Goal: Information Seeking & Learning: Learn about a topic

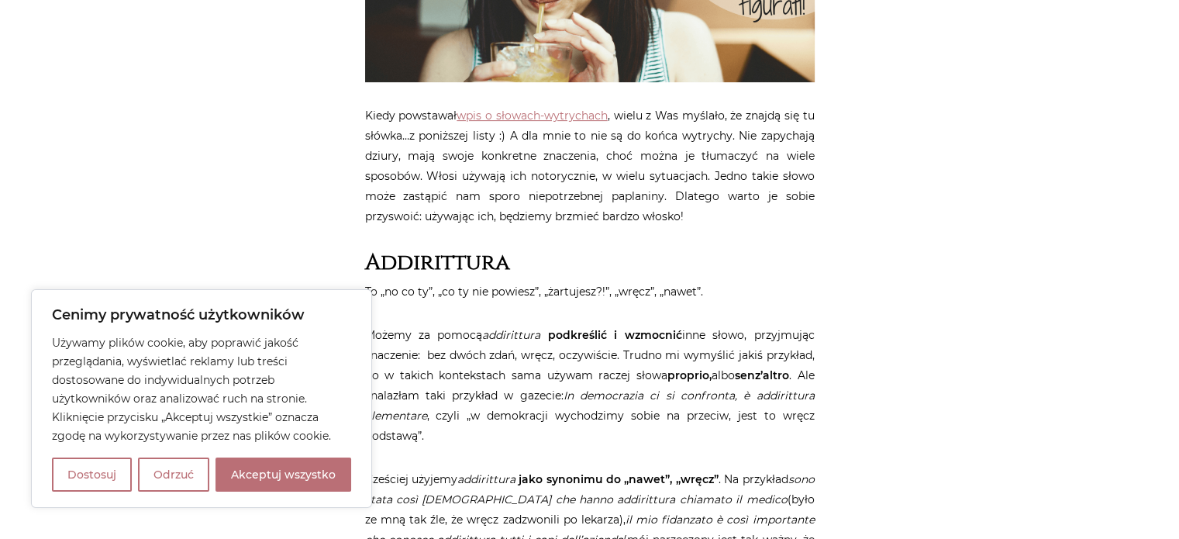
scroll to position [620, 0]
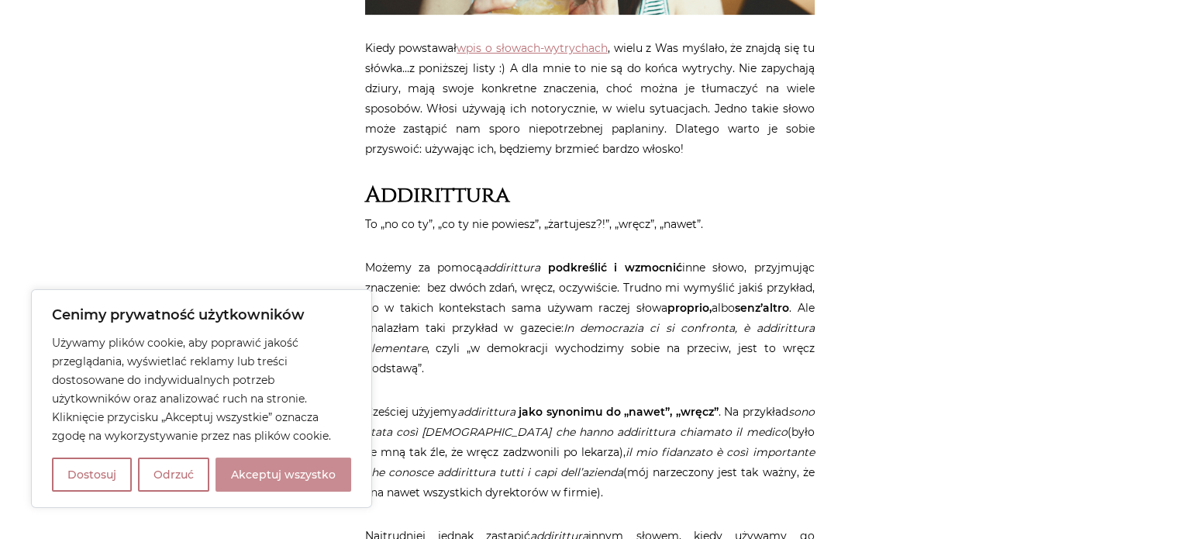
click at [245, 470] on button "Akceptuj wszystko" at bounding box center [284, 474] width 136 height 34
checkbox input "true"
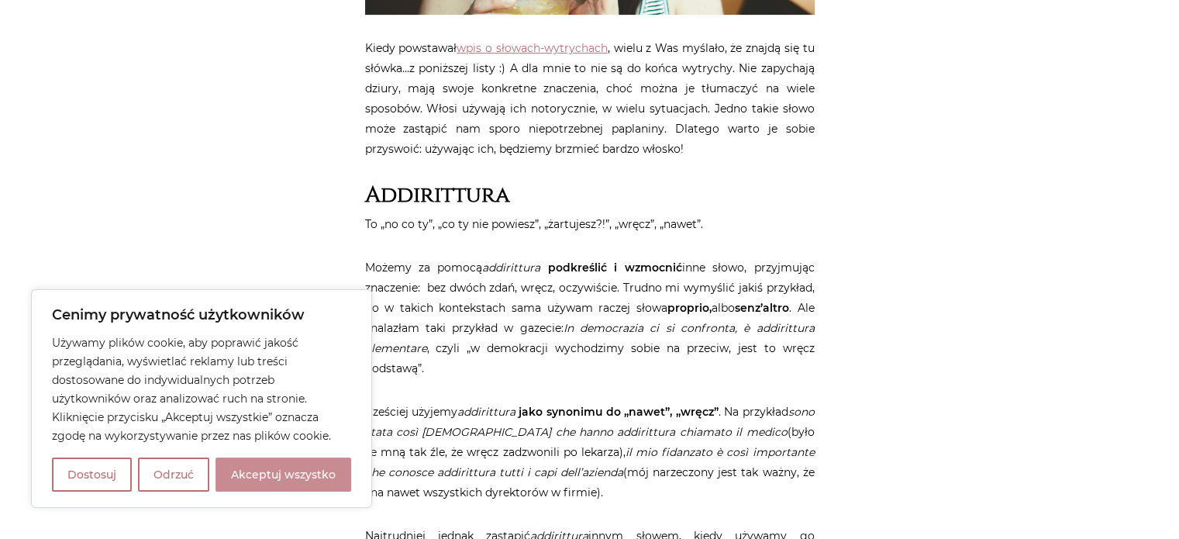
checkbox input "true"
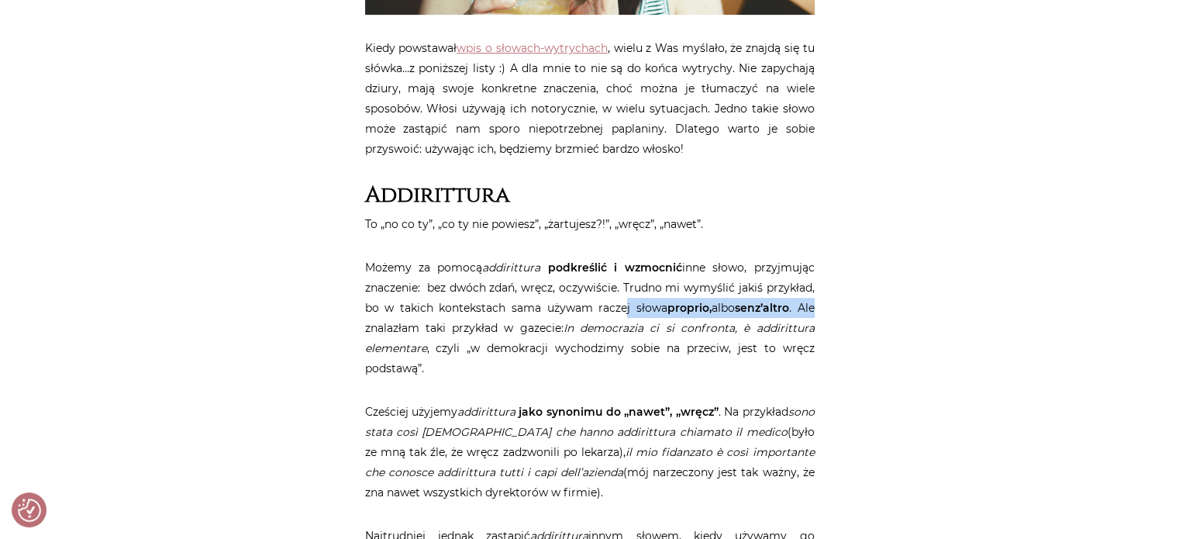
drag, startPoint x: 613, startPoint y: 306, endPoint x: 926, endPoint y: 319, distance: 312.7
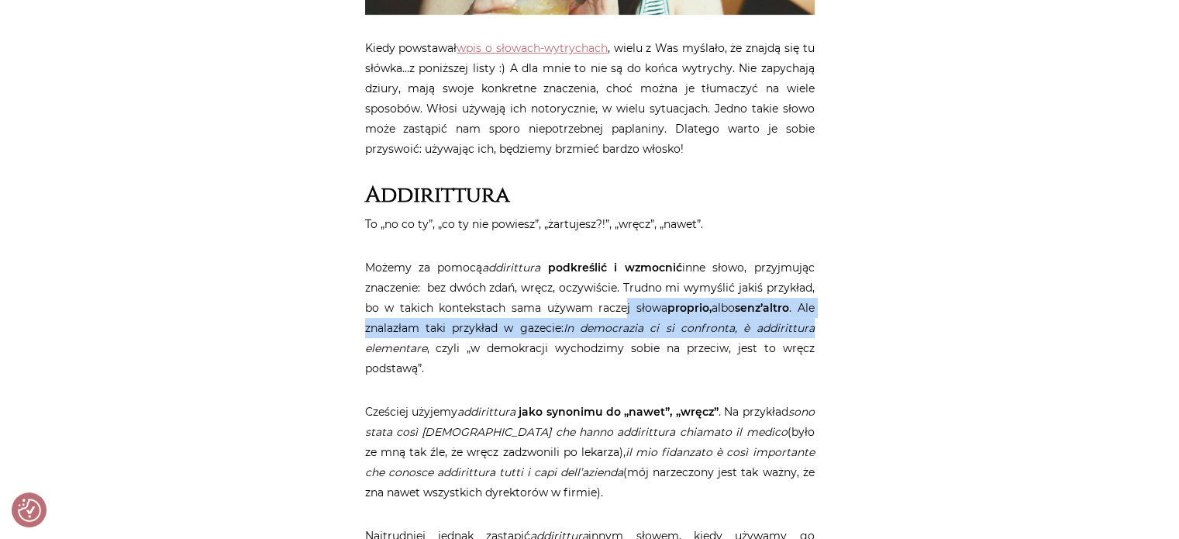
drag, startPoint x: 577, startPoint y: 309, endPoint x: 578, endPoint y: 323, distance: 13.3
click at [578, 323] on p "Możemy za pomocą addirittura podkreślić i wzmocnić inne słowo, przyjmując znacz…" at bounding box center [590, 317] width 450 height 121
click at [578, 323] on em "In democrazia ci si confronta, è addirittura elementare" at bounding box center [590, 338] width 450 height 34
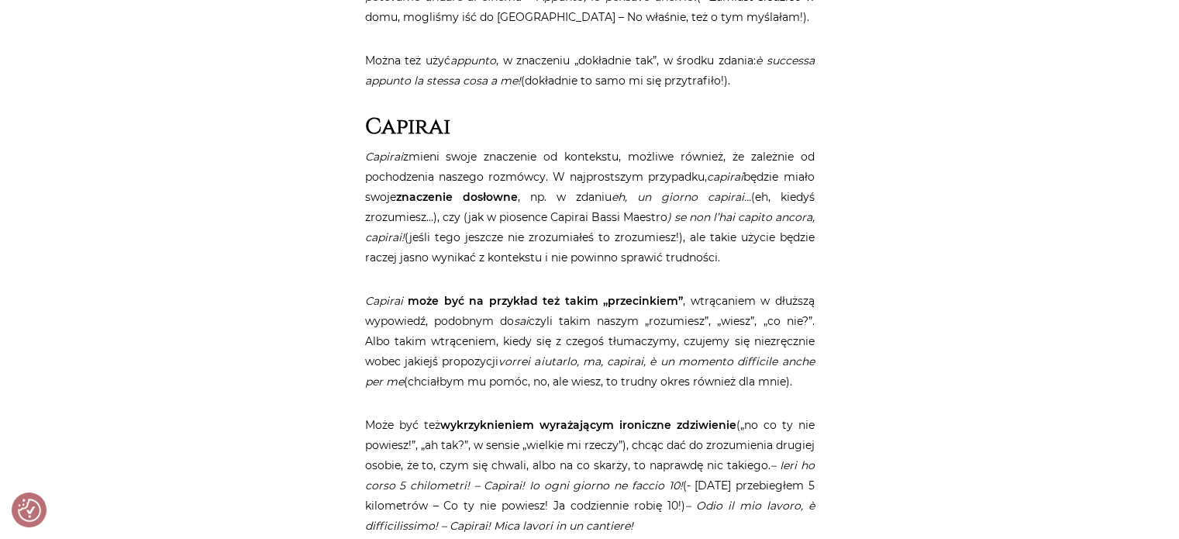
scroll to position [3876, 0]
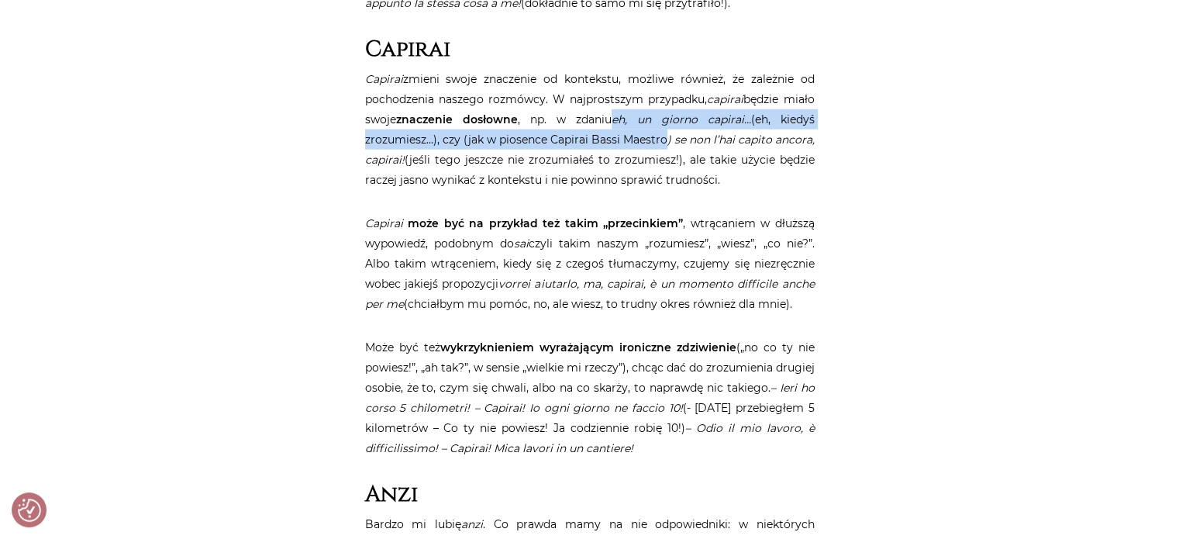
drag, startPoint x: 624, startPoint y: 121, endPoint x: 658, endPoint y: 130, distance: 35.4
click at [658, 130] on p "Capirai zmieni swoje znaczenie od kontekstu, możliwe również, że zależnie od po…" at bounding box center [590, 129] width 450 height 121
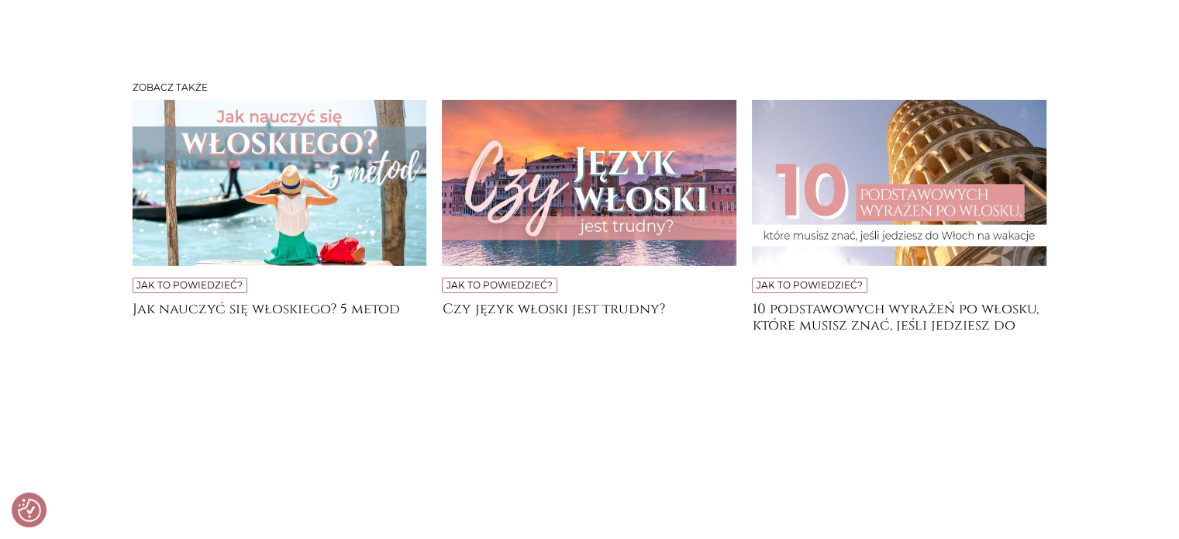
scroll to position [5427, 0]
